Goal: Transaction & Acquisition: Purchase product/service

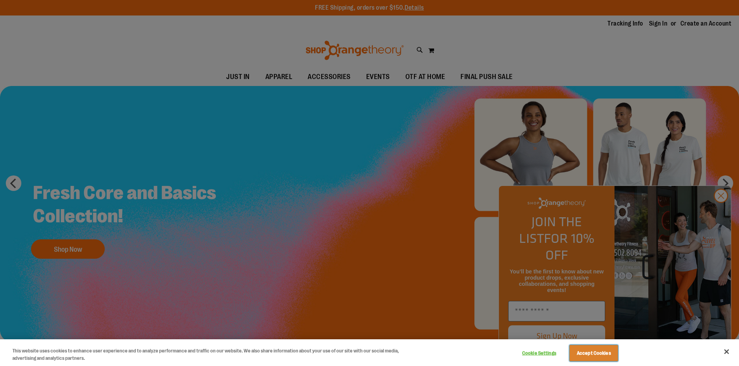
click at [590, 354] on button "Accept Cookies" at bounding box center [593, 354] width 48 height 16
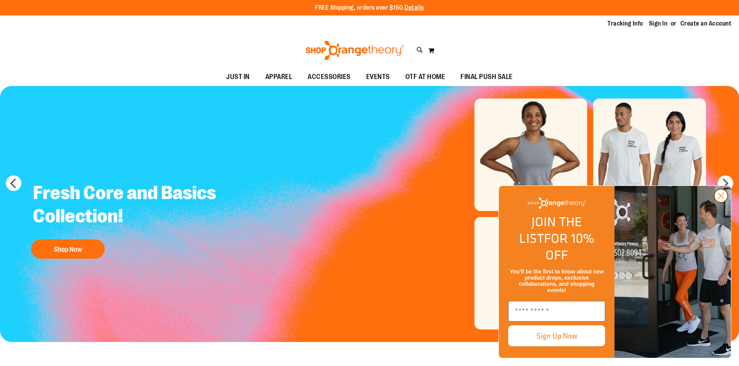
click at [721, 202] on circle "Close dialog" at bounding box center [720, 196] width 13 height 13
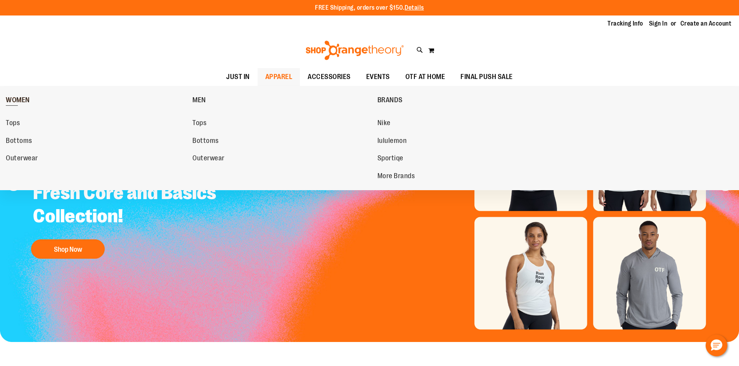
click at [28, 100] on span "WOMEN" at bounding box center [18, 101] width 24 height 10
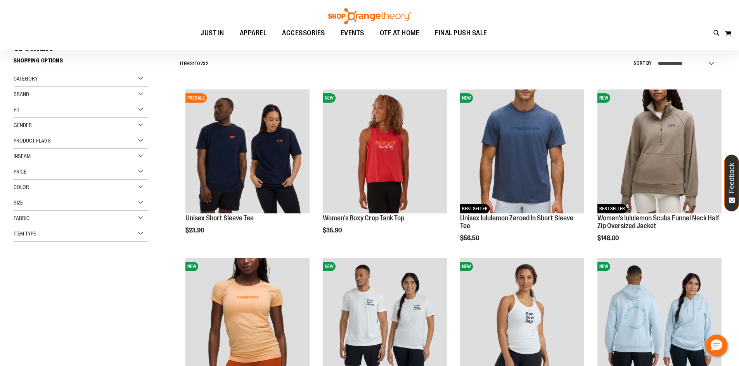
scroll to position [77, 0]
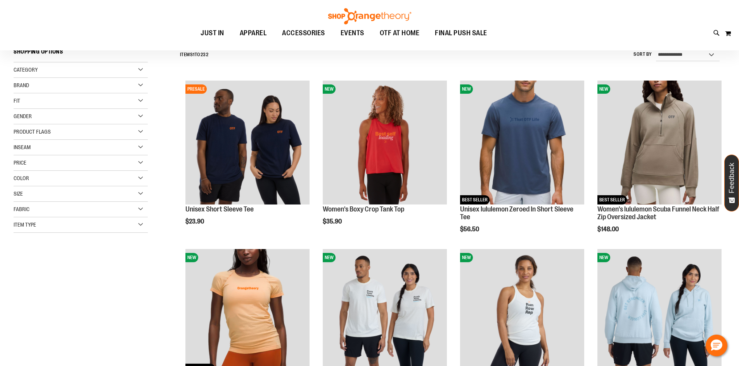
click at [138, 118] on div "Gender" at bounding box center [81, 117] width 134 height 16
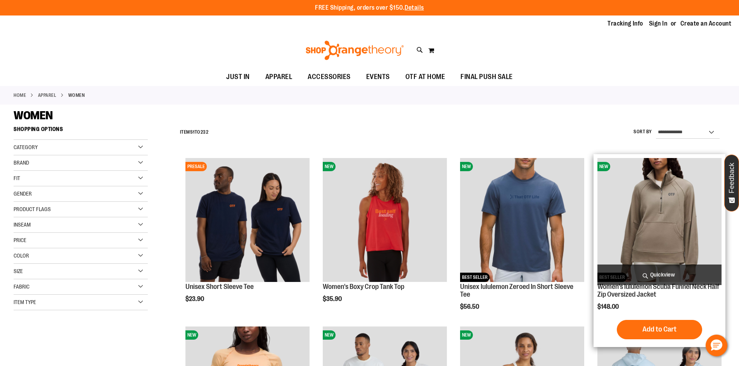
click at [641, 207] on img "product" at bounding box center [659, 220] width 124 height 124
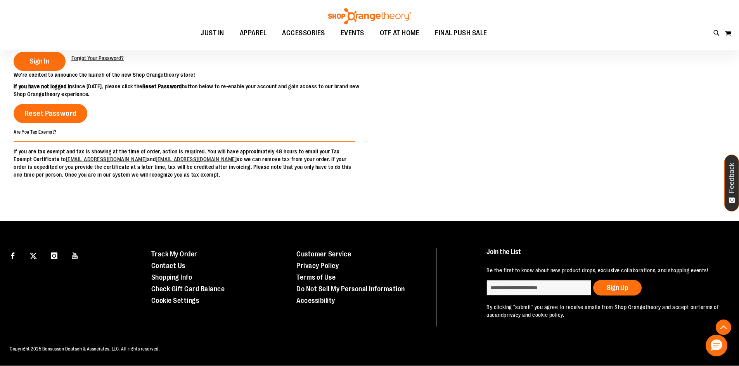
scroll to position [209, 0]
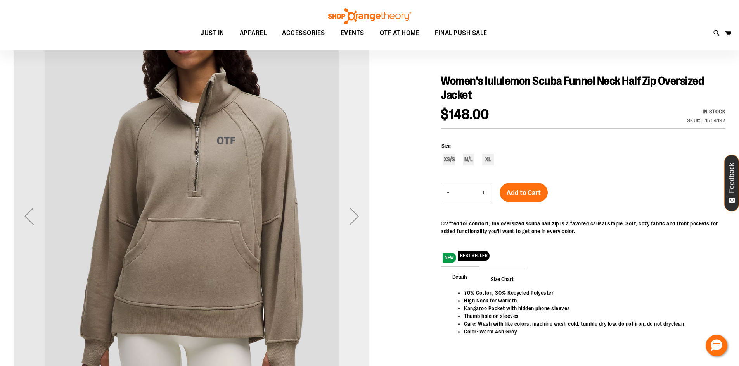
scroll to position [116, 0]
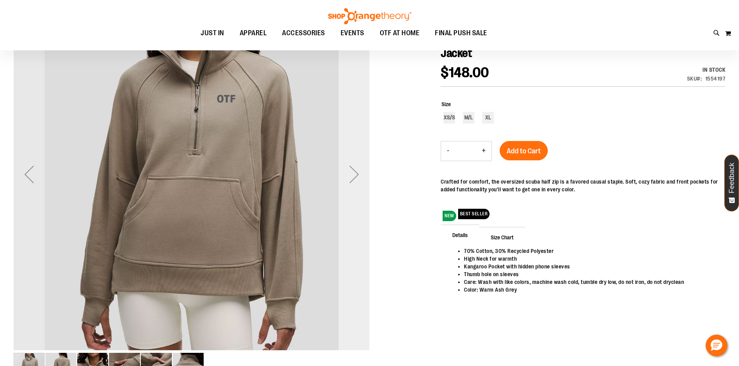
click at [351, 175] on div "Next" at bounding box center [354, 174] width 31 height 31
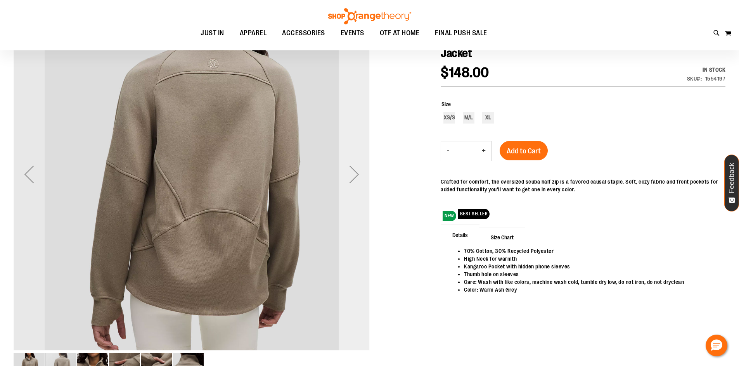
click at [351, 175] on div "Next" at bounding box center [354, 174] width 31 height 31
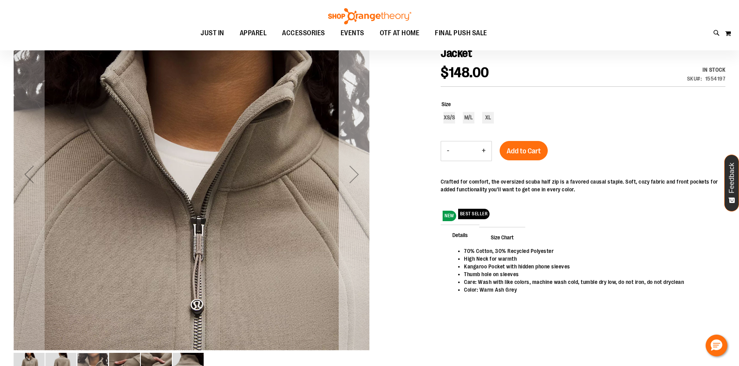
scroll to position [77, 0]
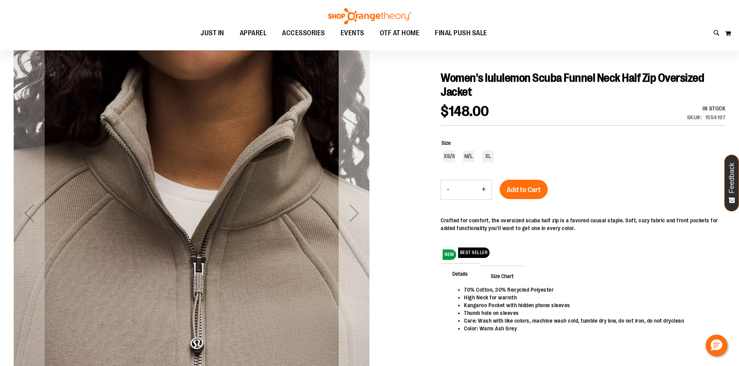
click at [354, 210] on div "Next" at bounding box center [354, 213] width 31 height 31
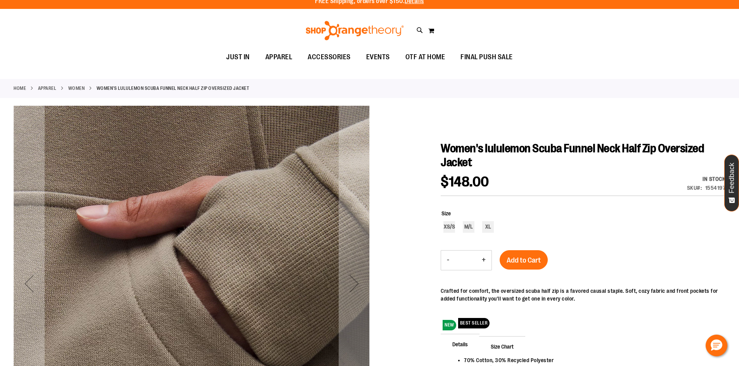
scroll to position [0, 0]
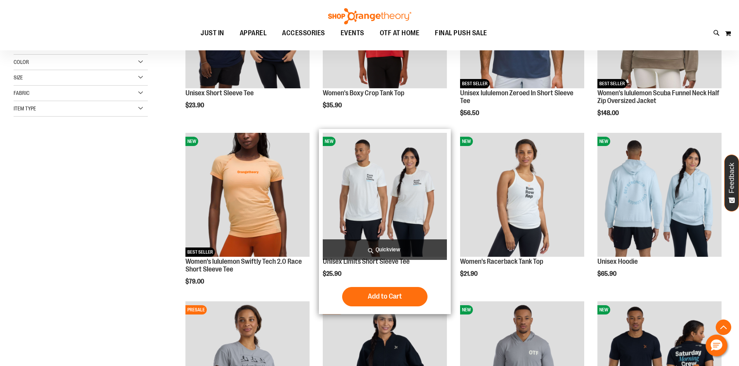
scroll to position [232, 0]
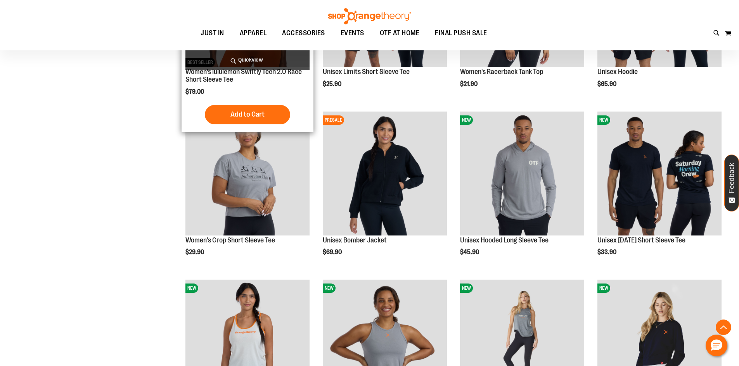
scroll to position [387, 0]
